Goal: Task Accomplishment & Management: Manage account settings

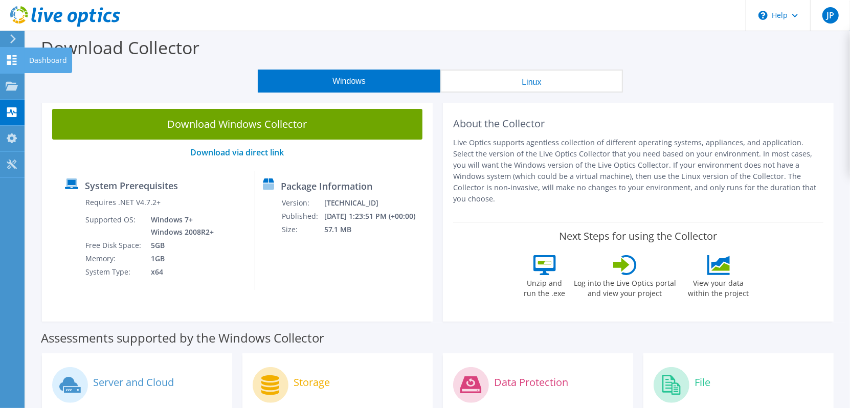
click at [13, 60] on icon at bounding box center [12, 60] width 12 height 10
click at [45, 62] on div "Dashboard" at bounding box center [48, 61] width 48 height 26
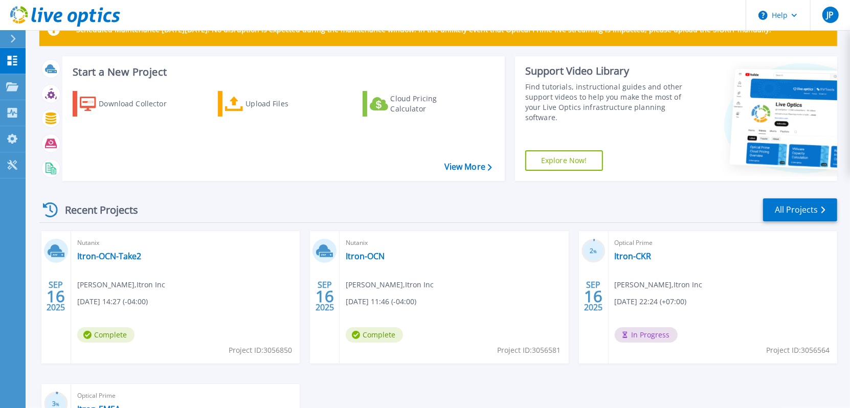
scroll to position [102, 0]
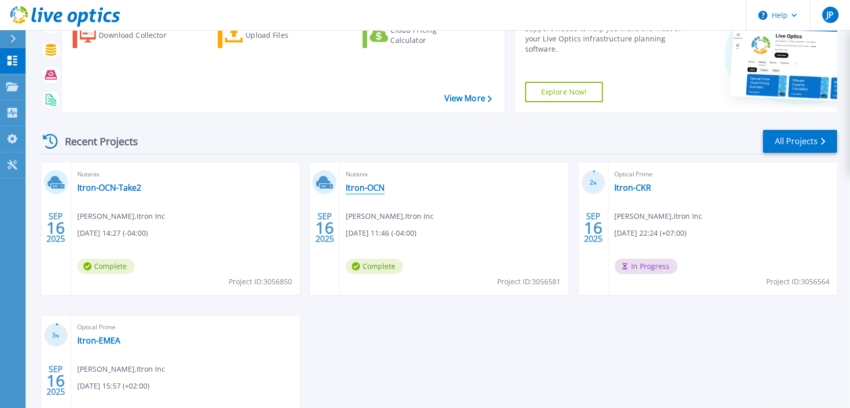
click at [364, 190] on link "Itron-OCN" at bounding box center [365, 188] width 39 height 10
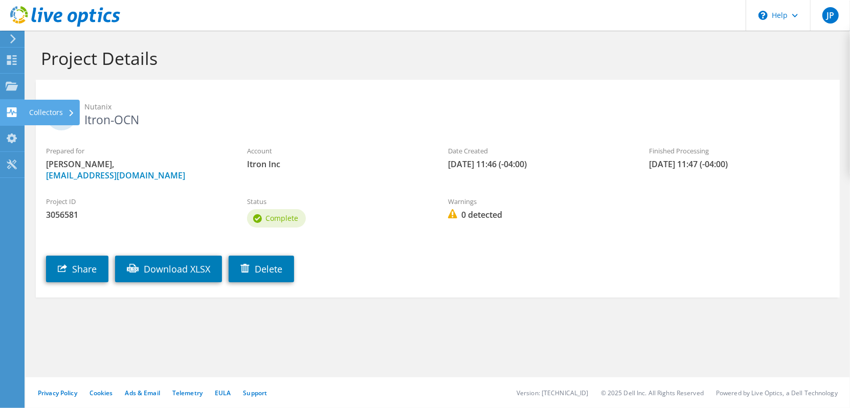
click at [10, 113] on use at bounding box center [12, 112] width 10 height 10
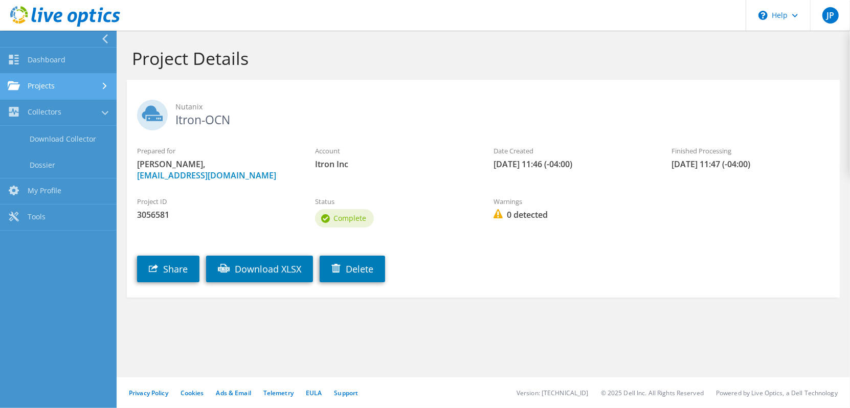
click at [34, 85] on link "Projects" at bounding box center [58, 87] width 117 height 26
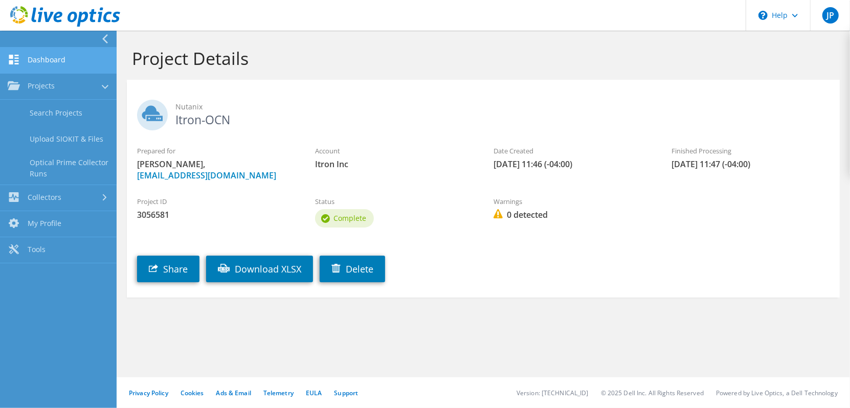
click at [32, 63] on link "Dashboard" at bounding box center [58, 61] width 117 height 26
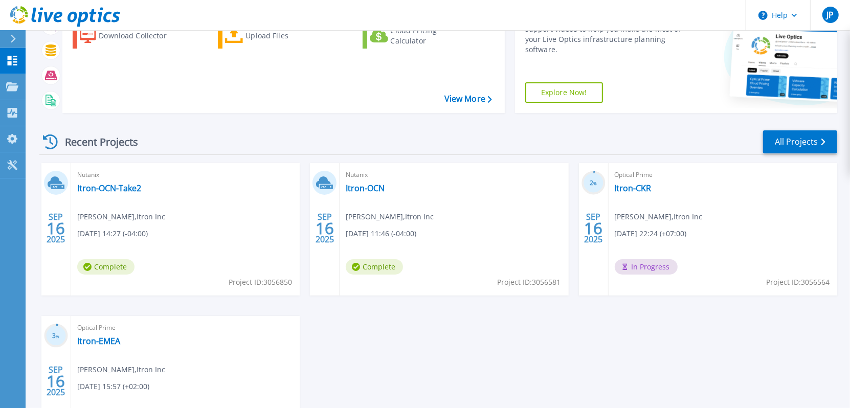
scroll to position [102, 0]
click at [795, 147] on link "All Projects" at bounding box center [800, 141] width 74 height 23
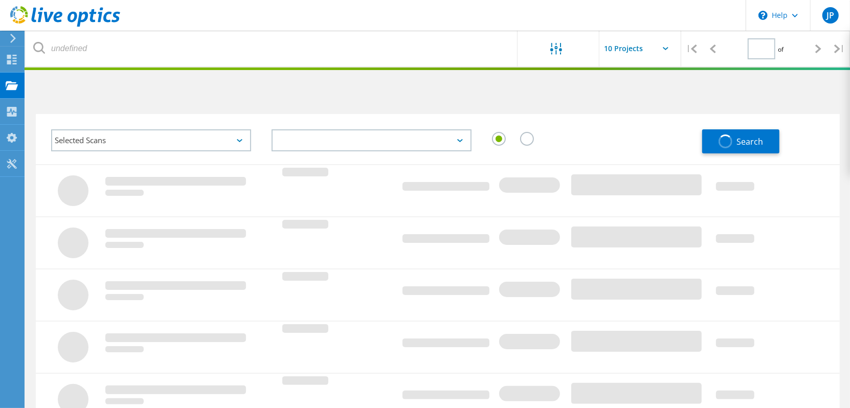
type input "1"
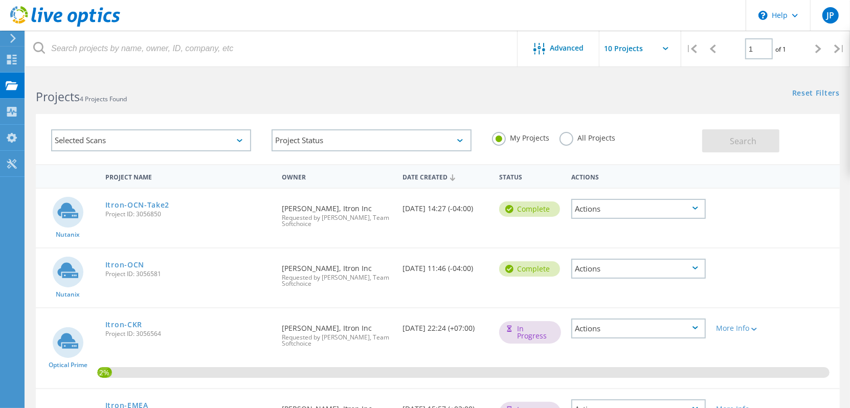
type input "[EMAIL_ADDRESS][DOMAIN_NAME]"
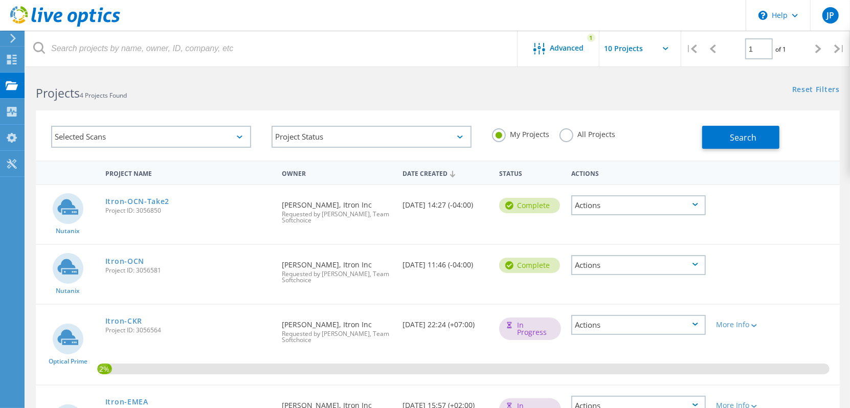
scroll to position [101, 0]
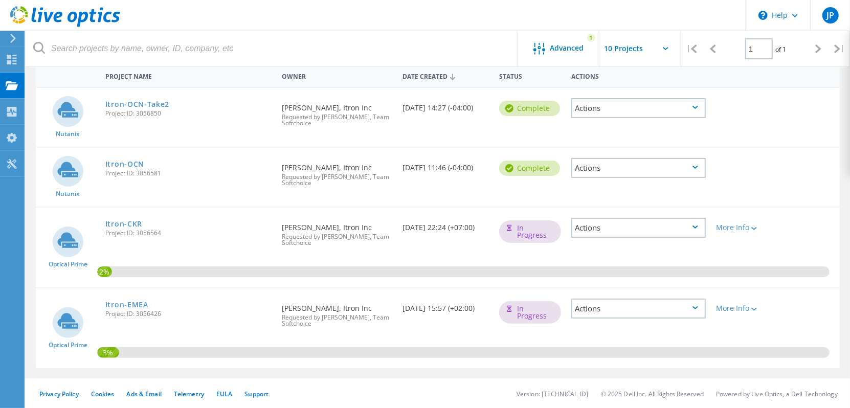
click at [697, 106] on icon at bounding box center [696, 107] width 6 height 3
click at [601, 128] on div "Delete" at bounding box center [638, 132] width 132 height 16
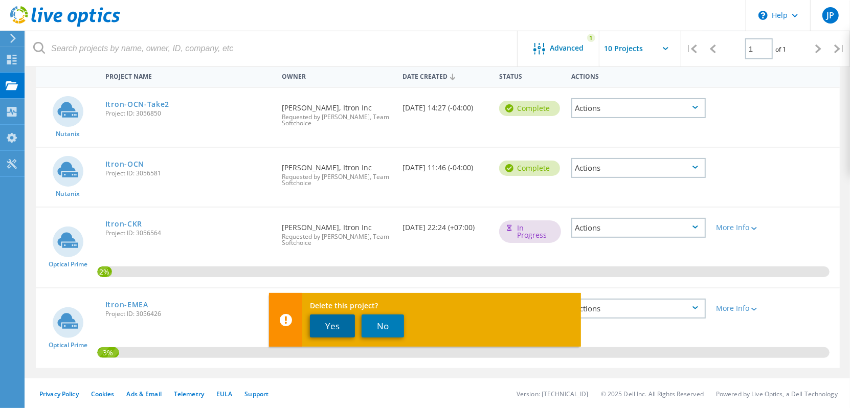
click at [332, 323] on button "Yes" at bounding box center [332, 326] width 45 height 23
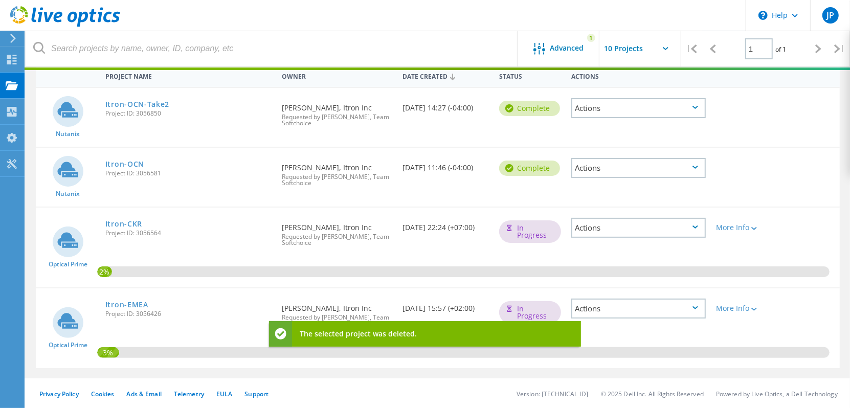
scroll to position [62, 0]
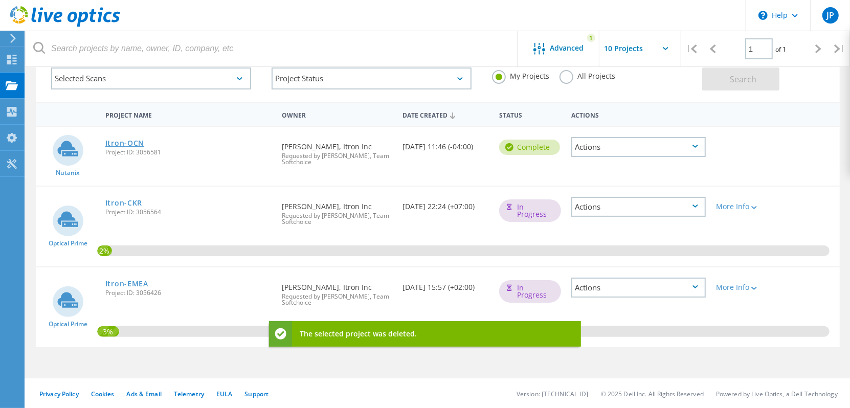
click at [132, 141] on link "Itron-OCN" at bounding box center [124, 143] width 39 height 7
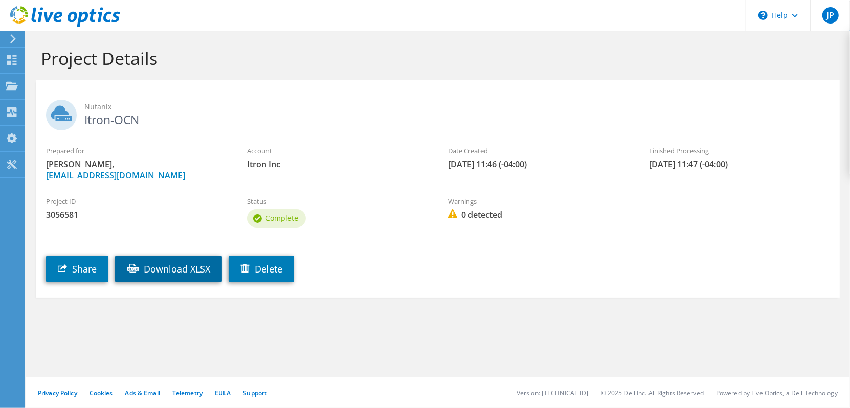
click at [174, 273] on link "Download XLSX" at bounding box center [168, 269] width 107 height 27
click at [709, 81] on section "Nutanix Itron-OCN Prepared for [PERSON_NAME], [EMAIL_ADDRESS][DOMAIN_NAME] Acco…" at bounding box center [438, 189] width 804 height 218
